Goal: Information Seeking & Learning: Learn about a topic

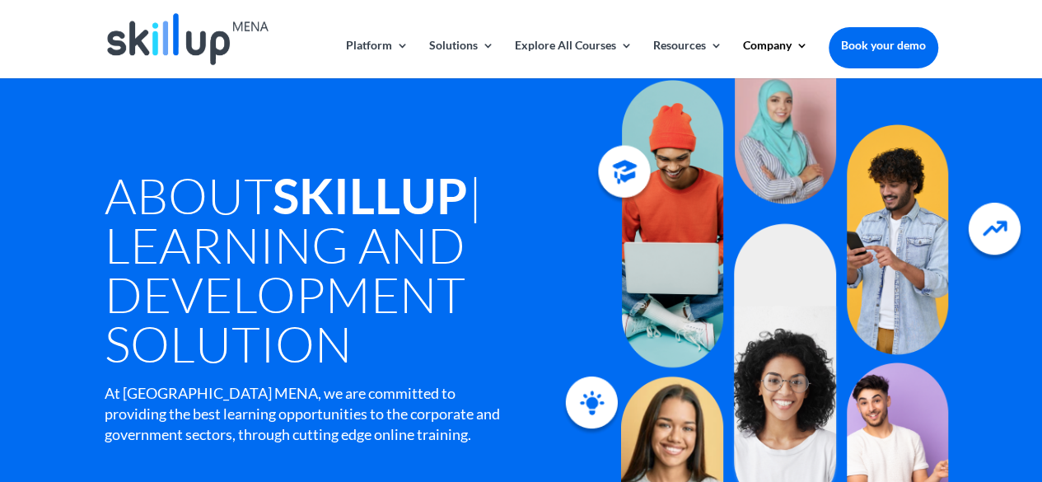
click at [195, 24] on img at bounding box center [188, 39] width 162 height 52
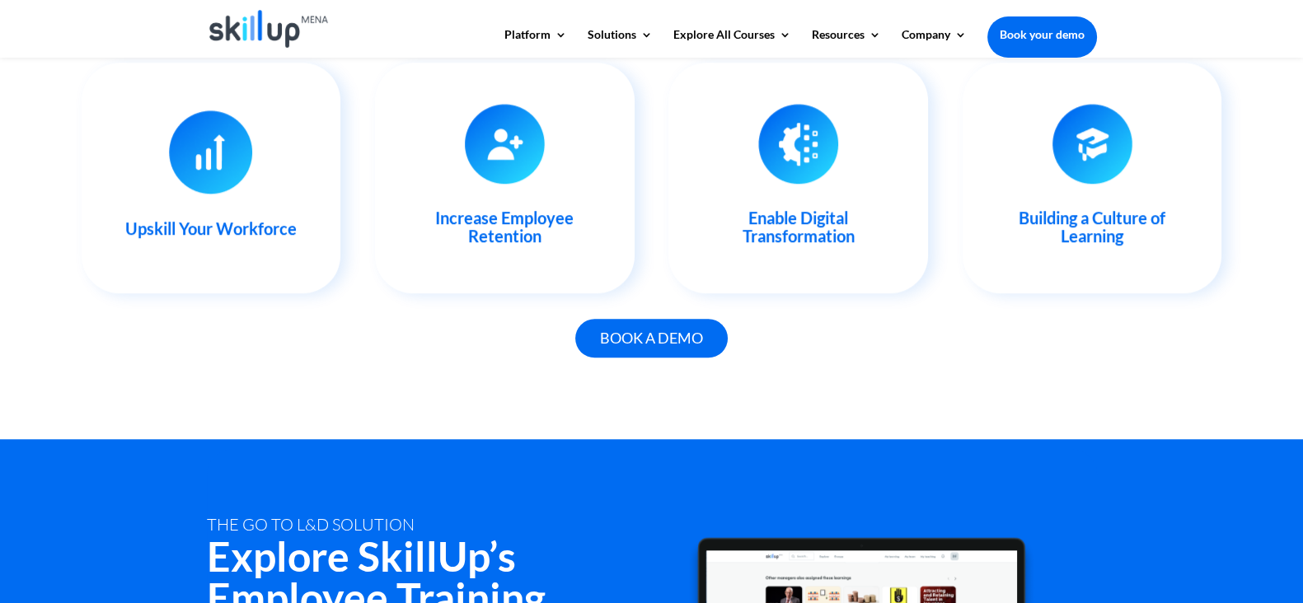
scroll to position [2192, 0]
